Goal: Information Seeking & Learning: Learn about a topic

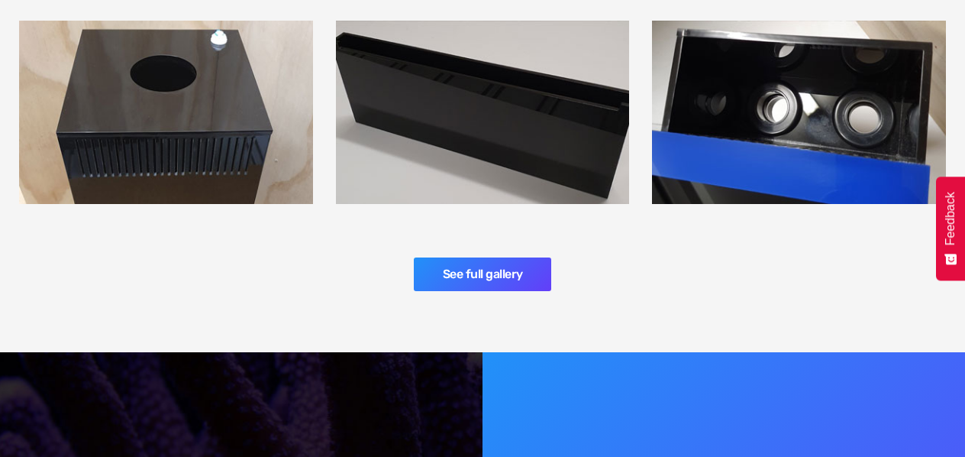
scroll to position [2440, 0]
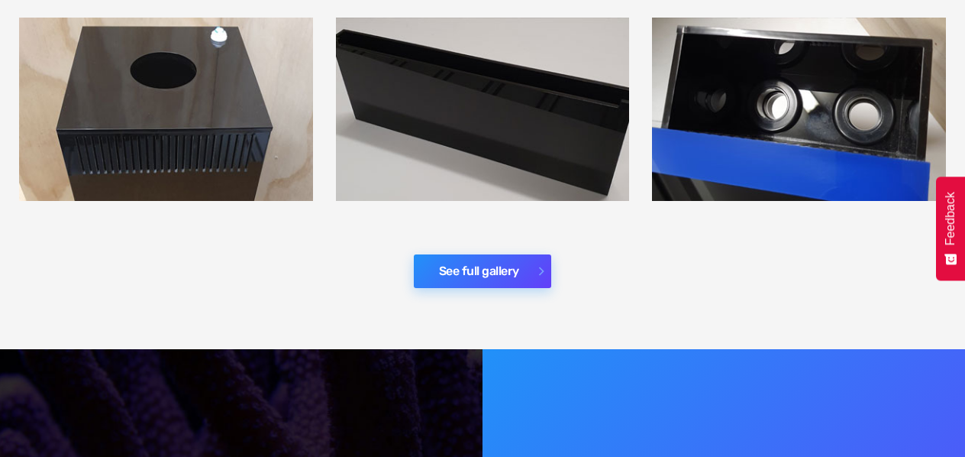
click at [492, 254] on link "See full gallery" at bounding box center [482, 271] width 137 height 34
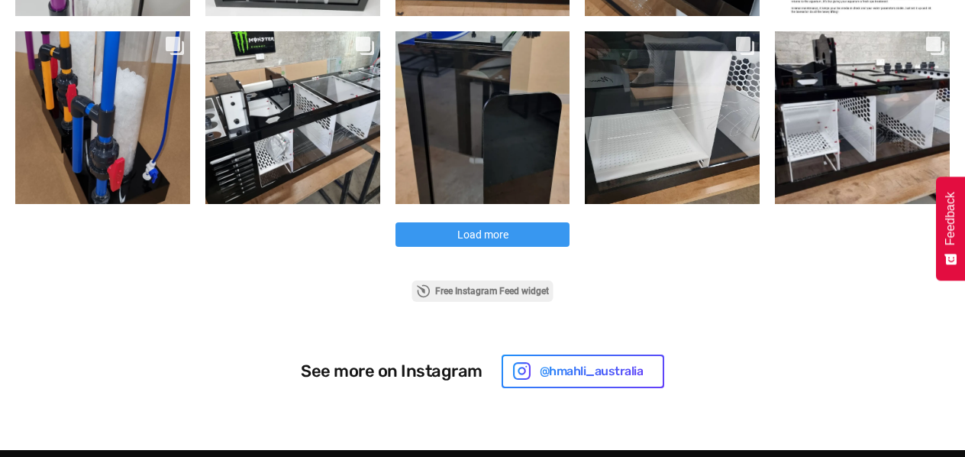
scroll to position [878, 0]
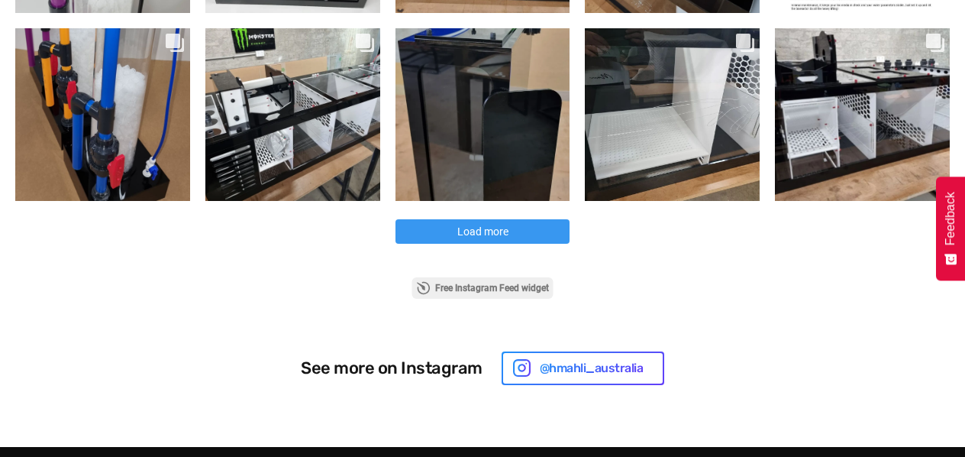
click at [488, 227] on span "Load more" at bounding box center [482, 231] width 51 height 12
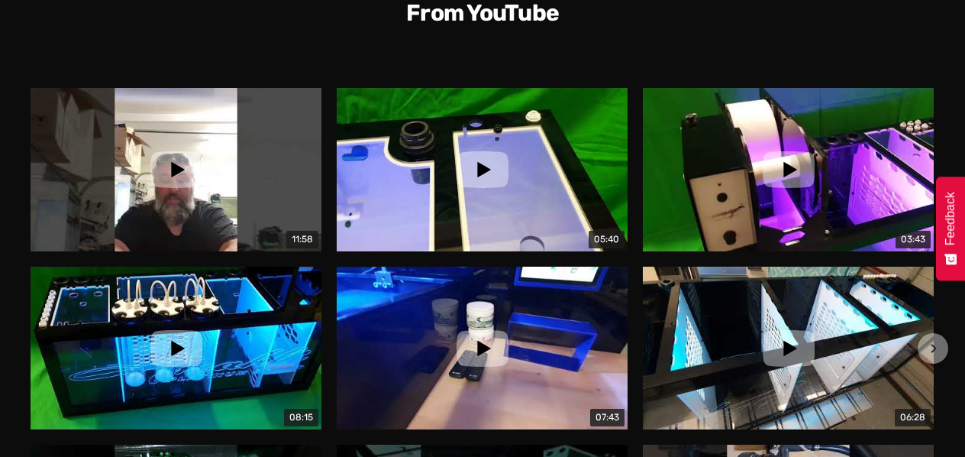
scroll to position [1847, 0]
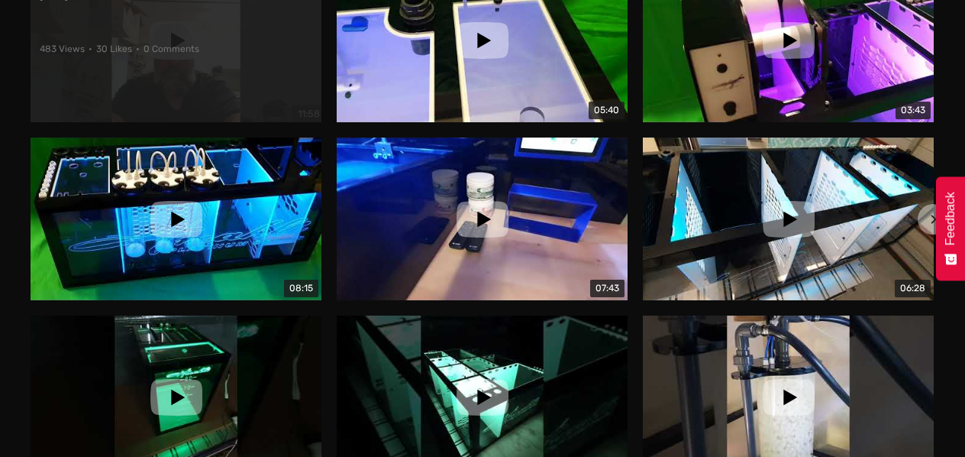
click at [199, 47] on span "0 Comments" at bounding box center [172, 49] width 56 height 11
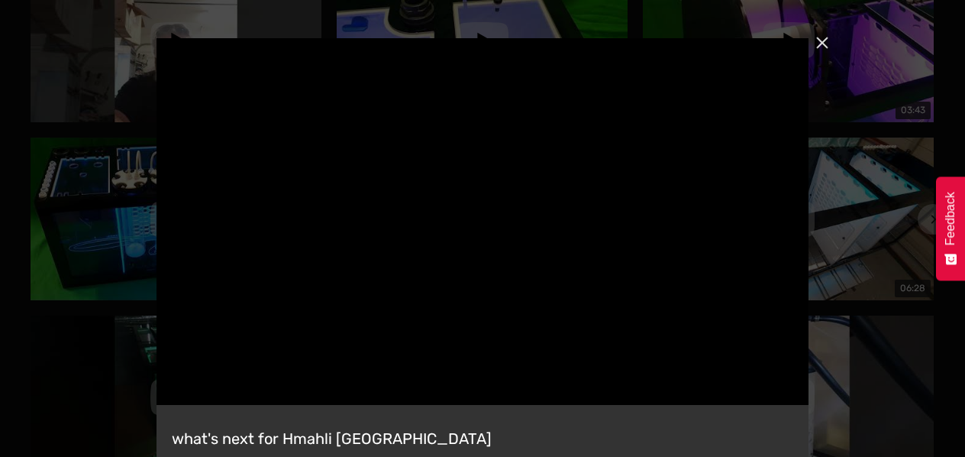
click at [825, 41] on div "Close" at bounding box center [822, 42] width 27 height 27
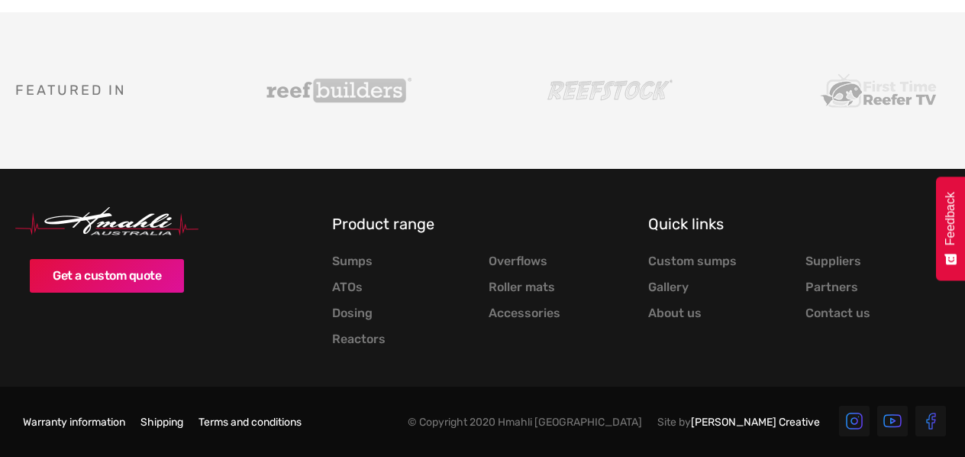
scroll to position [5011, 0]
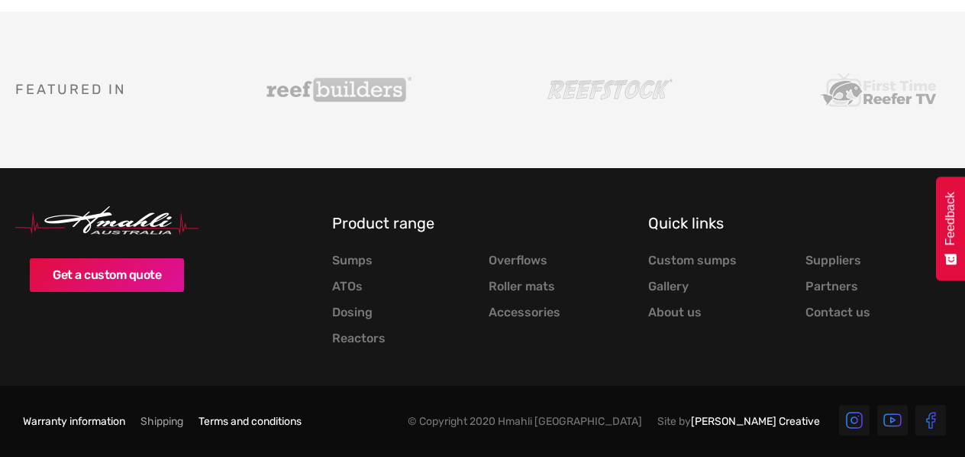
click at [183, 417] on link "Shipping" at bounding box center [161, 422] width 43 height 14
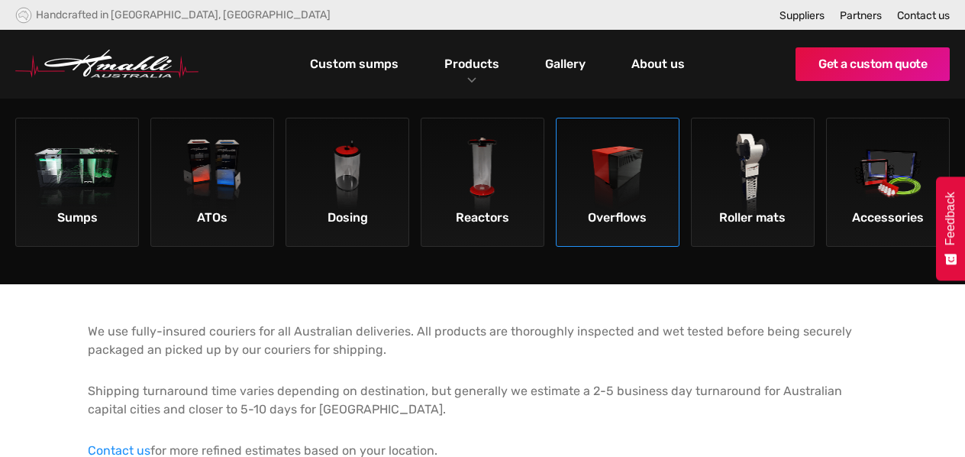
click at [609, 170] on img at bounding box center [618, 177] width 86 height 86
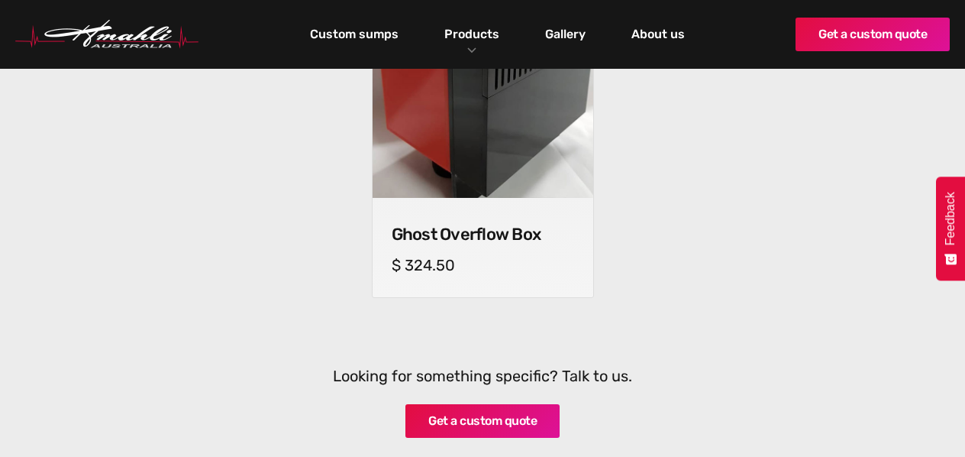
scroll to position [534, 0]
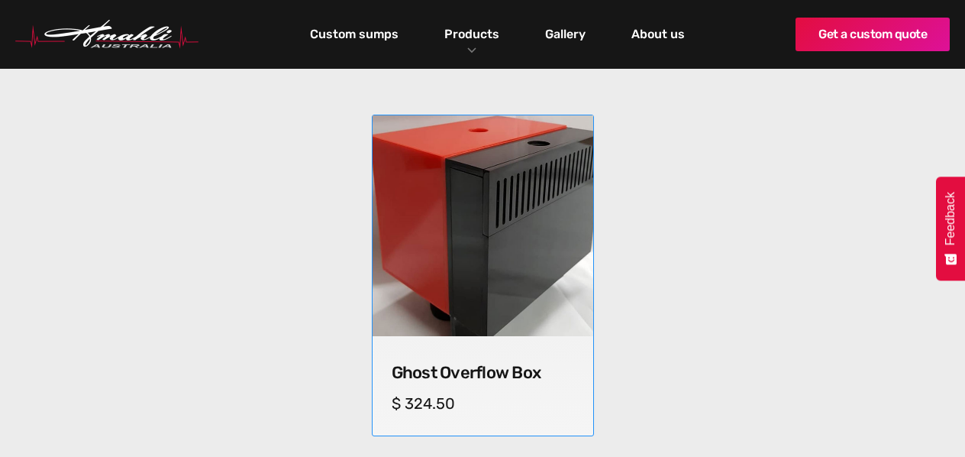
click at [488, 282] on img at bounding box center [481, 224] width 231 height 231
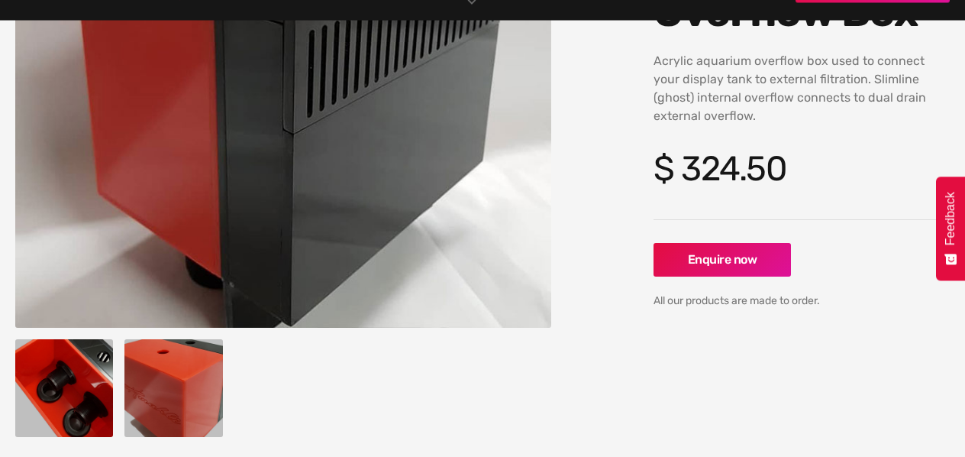
scroll to position [339, 0]
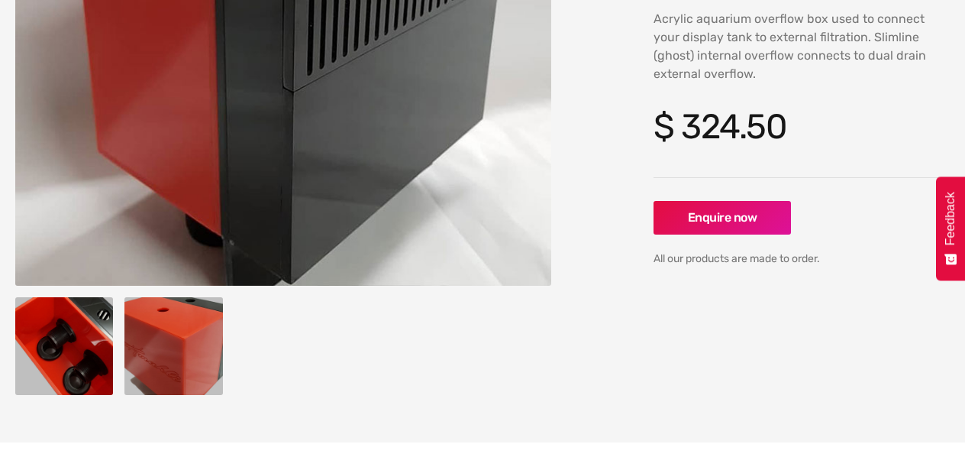
click at [152, 321] on img "open lightbox" at bounding box center [173, 346] width 98 height 98
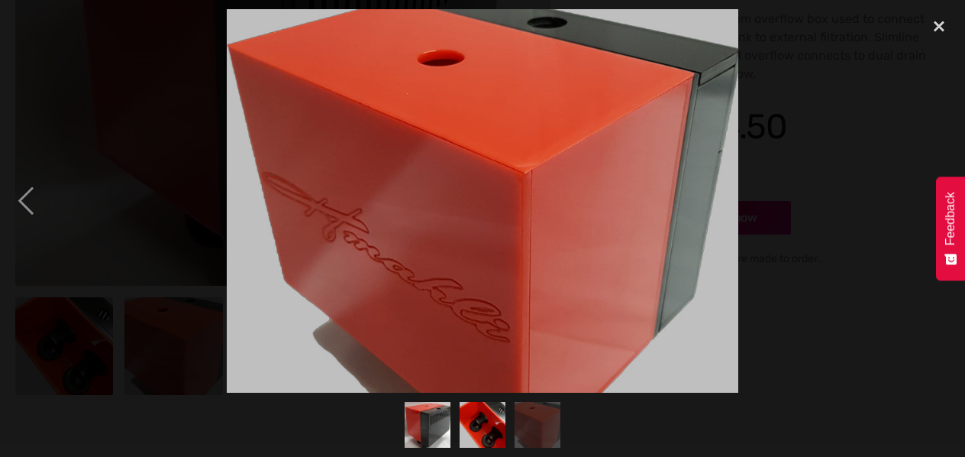
click at [66, 334] on div at bounding box center [482, 200] width 965 height 383
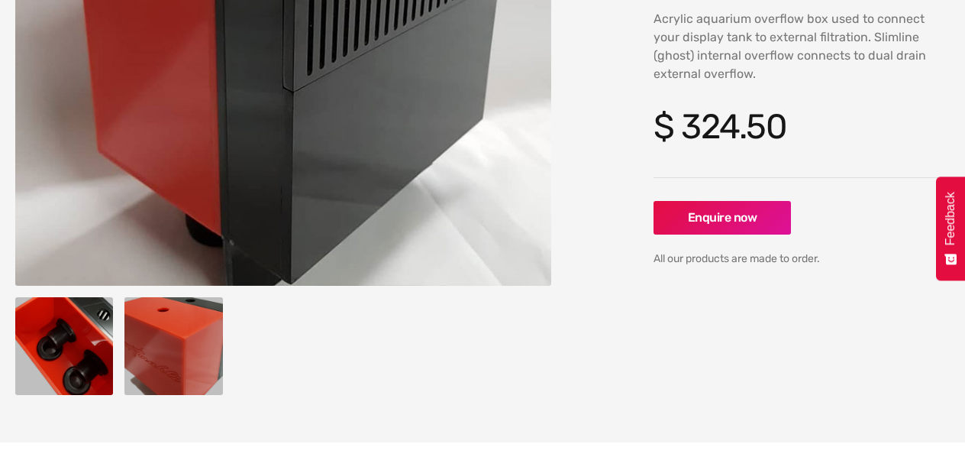
click at [66, 334] on img "open lightbox" at bounding box center [64, 346] width 98 height 98
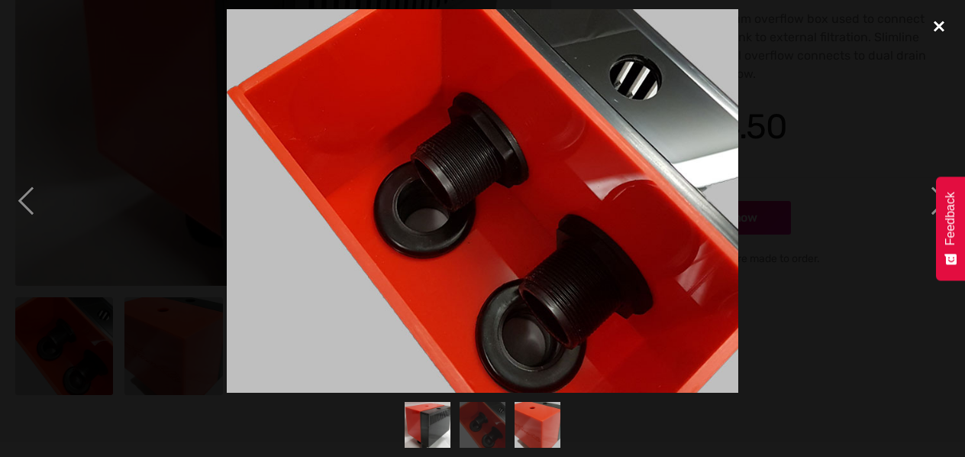
click at [935, 24] on div "close lightbox" at bounding box center [939, 26] width 52 height 34
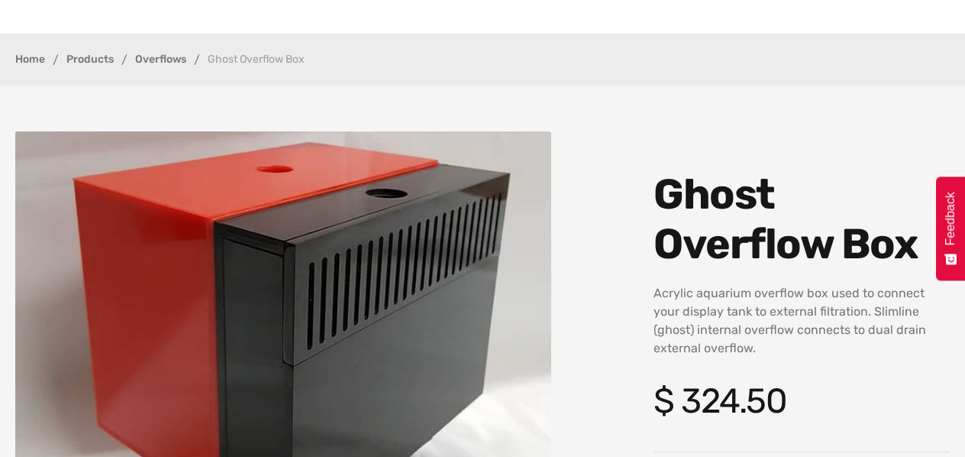
scroll to position [0, 0]
